Goal: Check status: Check status

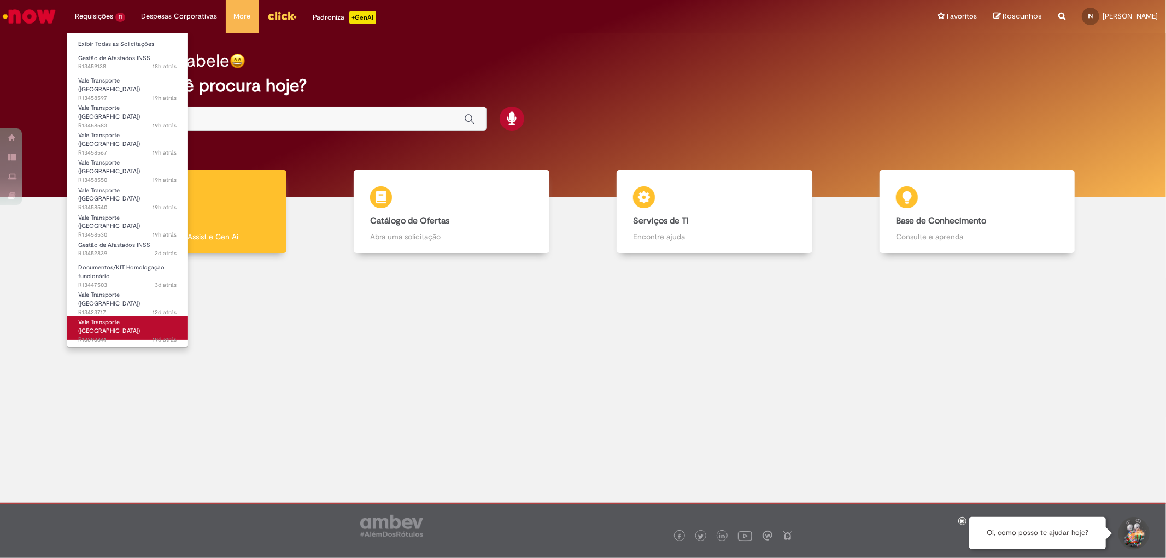
click at [122, 318] on span "Vale Transporte ([GEOGRAPHIC_DATA])" at bounding box center [109, 326] width 62 height 17
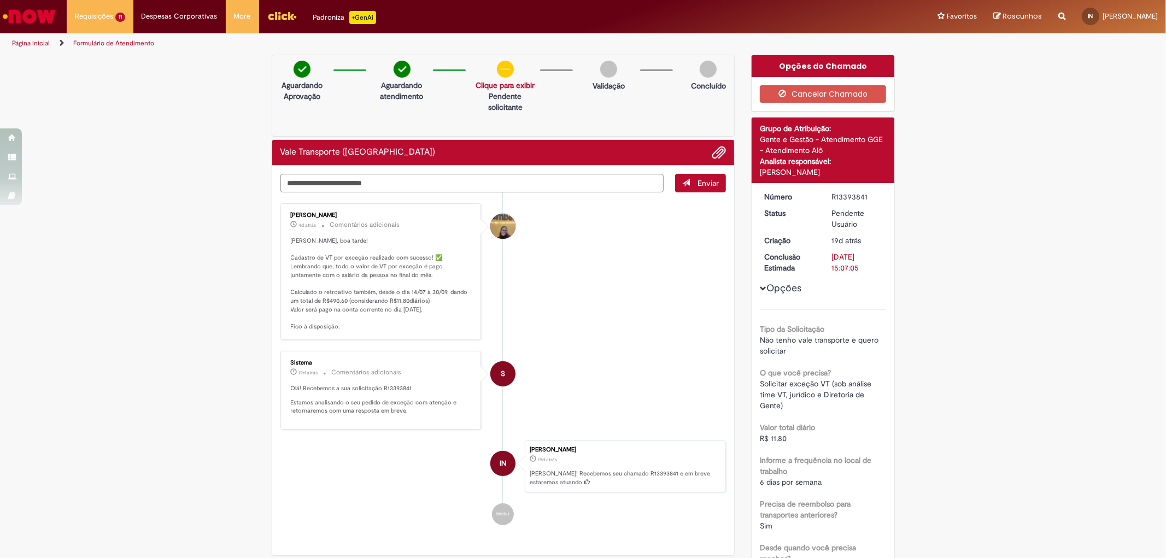
drag, startPoint x: 862, startPoint y: 206, endPoint x: 827, endPoint y: 206, distance: 35.0
click at [832, 202] on div "R13393841" at bounding box center [857, 196] width 51 height 11
copy div "R13393841"
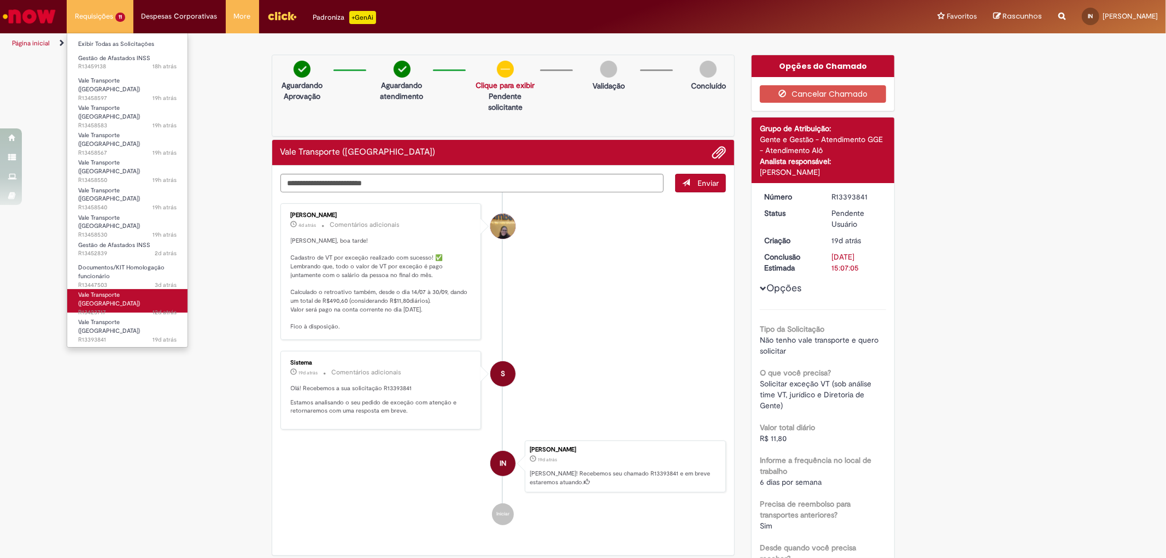
click at [112, 291] on span "Vale Transporte ([GEOGRAPHIC_DATA])" at bounding box center [109, 299] width 62 height 17
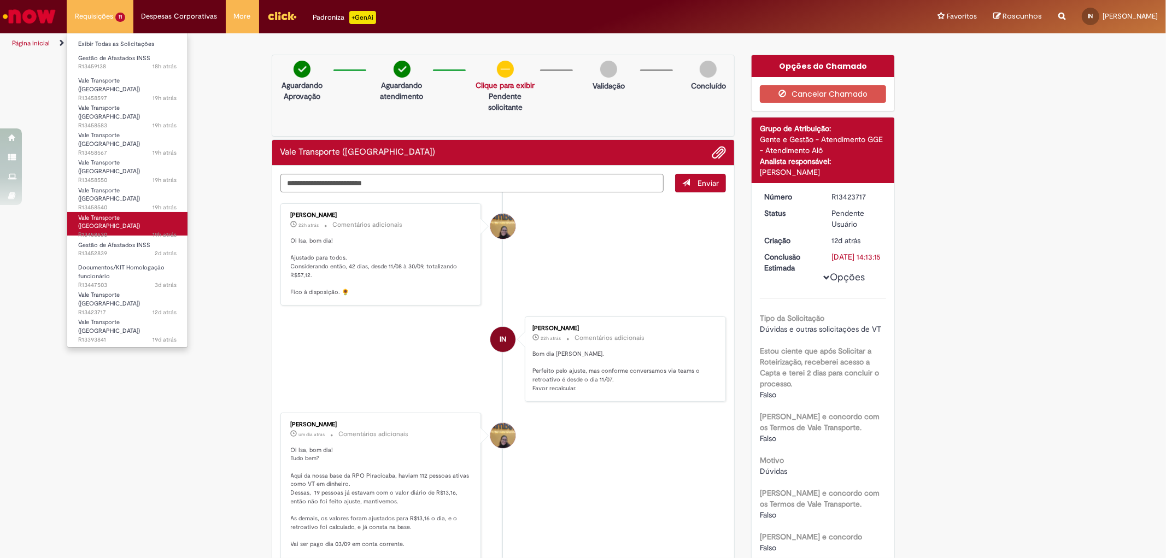
click at [118, 214] on span "Vale Transporte ([GEOGRAPHIC_DATA])" at bounding box center [109, 222] width 62 height 17
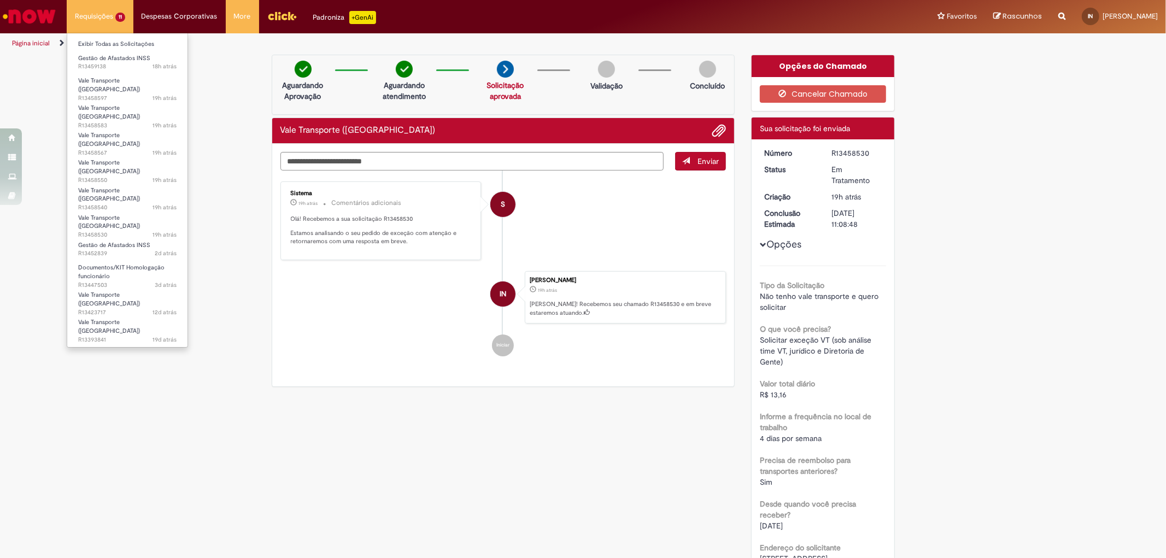
click at [113, 260] on li "Documentos/KIT Homologação funcionário 3d atrás 3 dias atrás R13447503" at bounding box center [127, 273] width 120 height 26
click at [115, 262] on link "Documentos/KIT Homologação funcionário 3d atrás 3 dias atrás R13447503" at bounding box center [127, 274] width 120 height 24
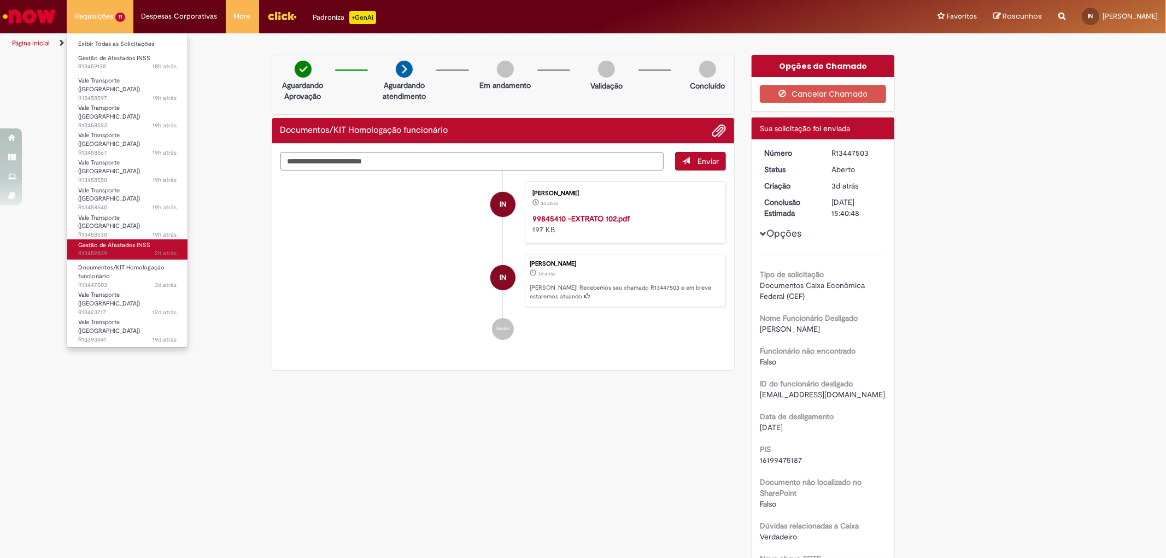
click at [113, 241] on span "Gestão de Afastados INSS" at bounding box center [114, 245] width 72 height 8
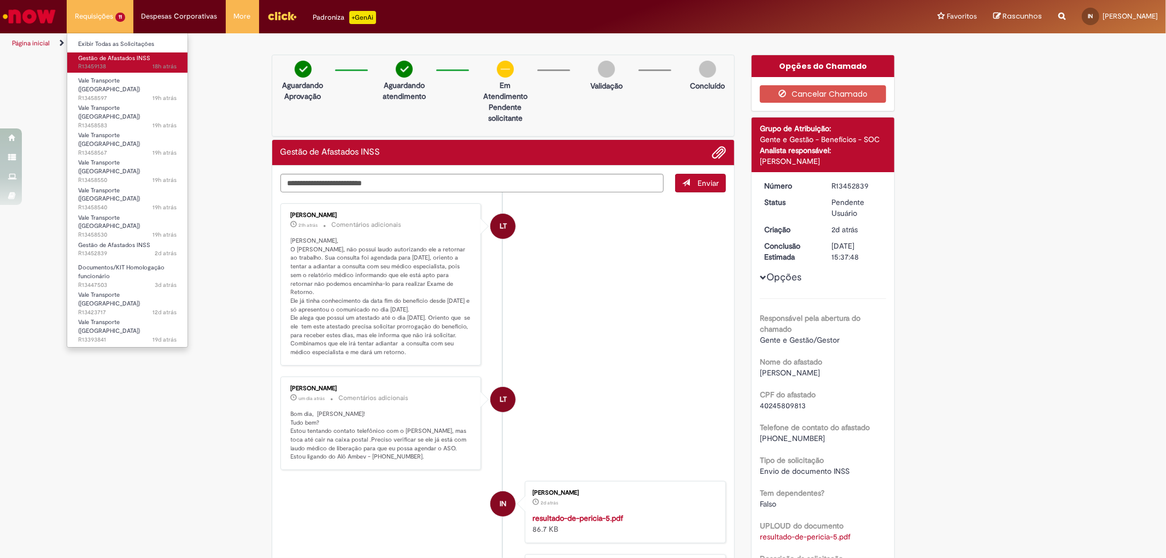
click at [149, 63] on span "18h atrás 18 horas atrás R13459138" at bounding box center [127, 66] width 98 height 9
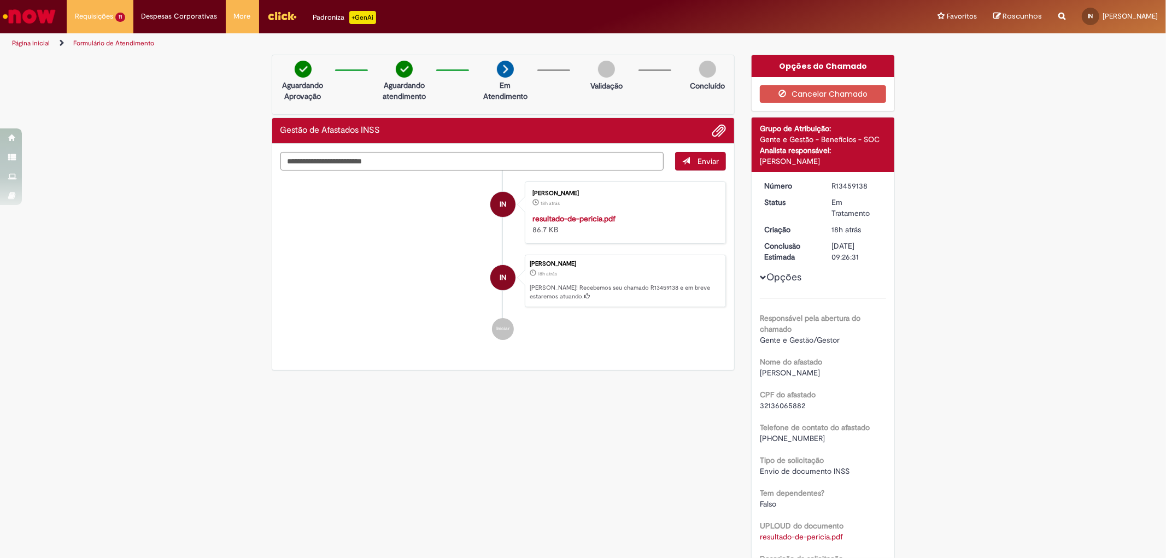
click at [52, 11] on img "Ir para a Homepage" at bounding box center [29, 16] width 56 height 22
